Goal: Navigation & Orientation: Understand site structure

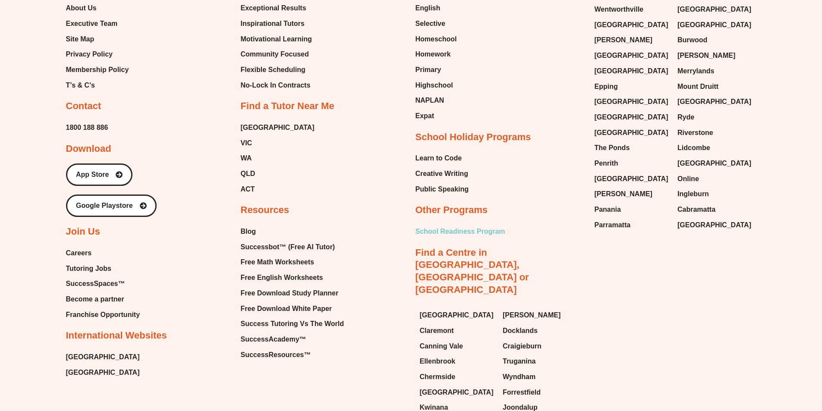
scroll to position [3839, 0]
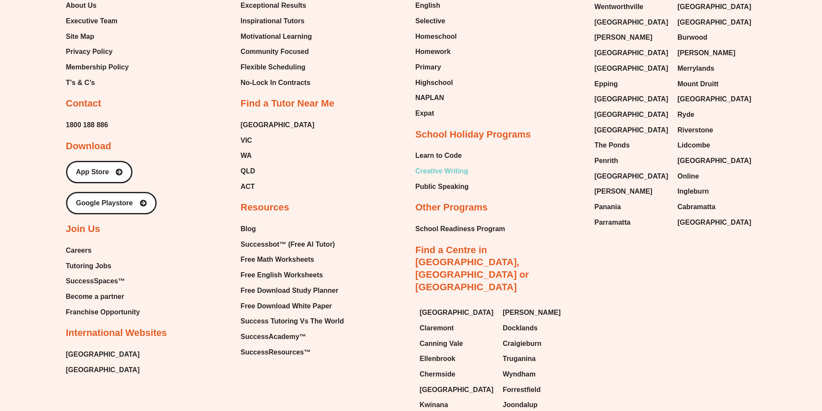
click at [445, 165] on span "Creative Writing" at bounding box center [441, 171] width 53 height 13
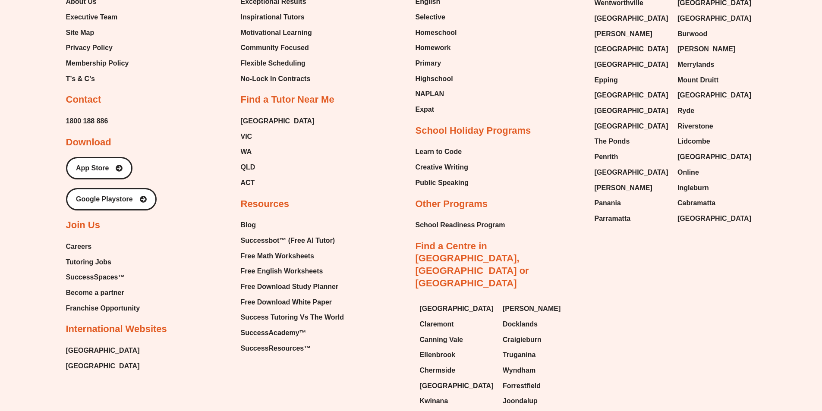
scroll to position [2823, 0]
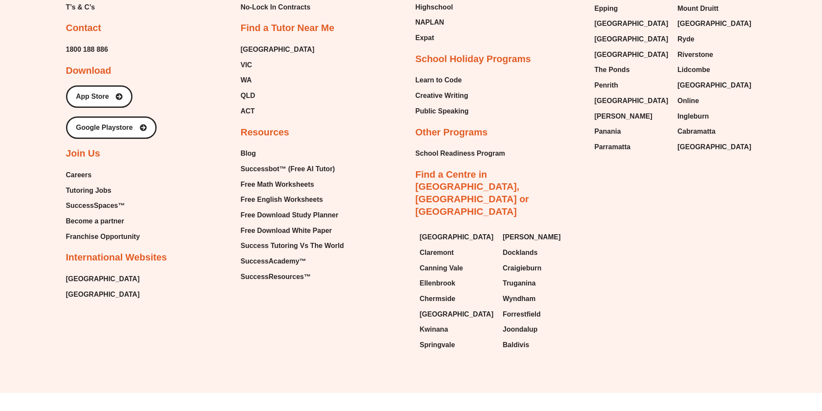
click at [529, 173] on link "Find a Centre in [GEOGRAPHIC_DATA], [GEOGRAPHIC_DATA] or [GEOGRAPHIC_DATA]" at bounding box center [471, 193] width 113 height 48
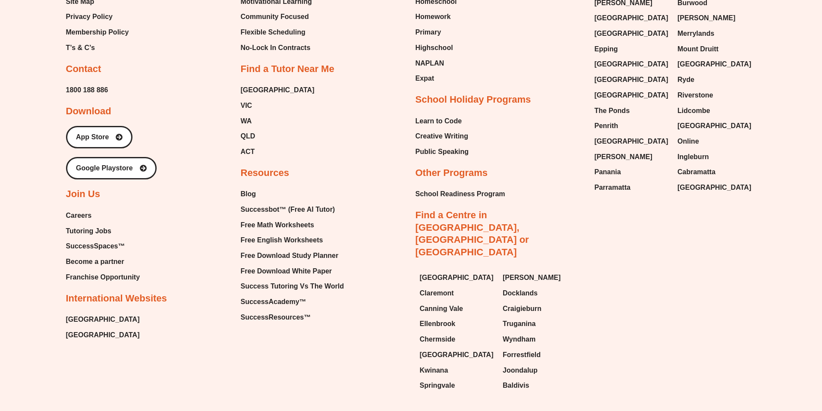
scroll to position [3839, 0]
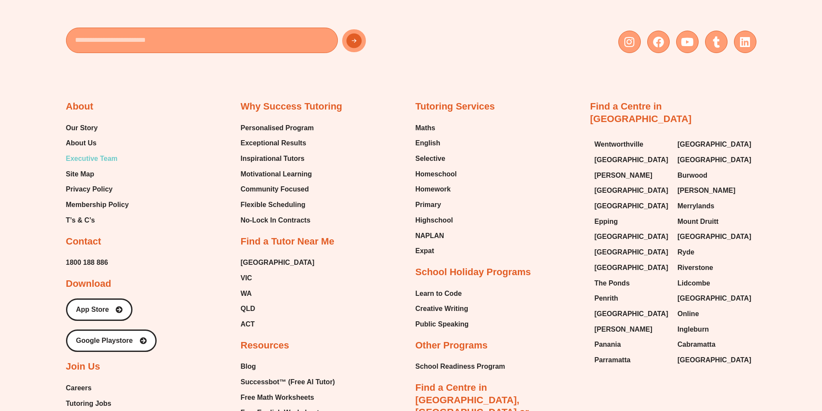
click at [88, 157] on span "Executive Team" at bounding box center [92, 158] width 52 height 13
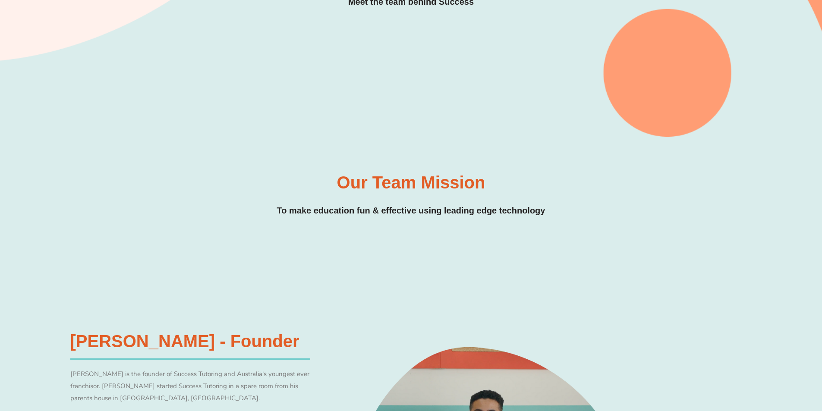
scroll to position [44, 0]
